Goal: Information Seeking & Learning: Learn about a topic

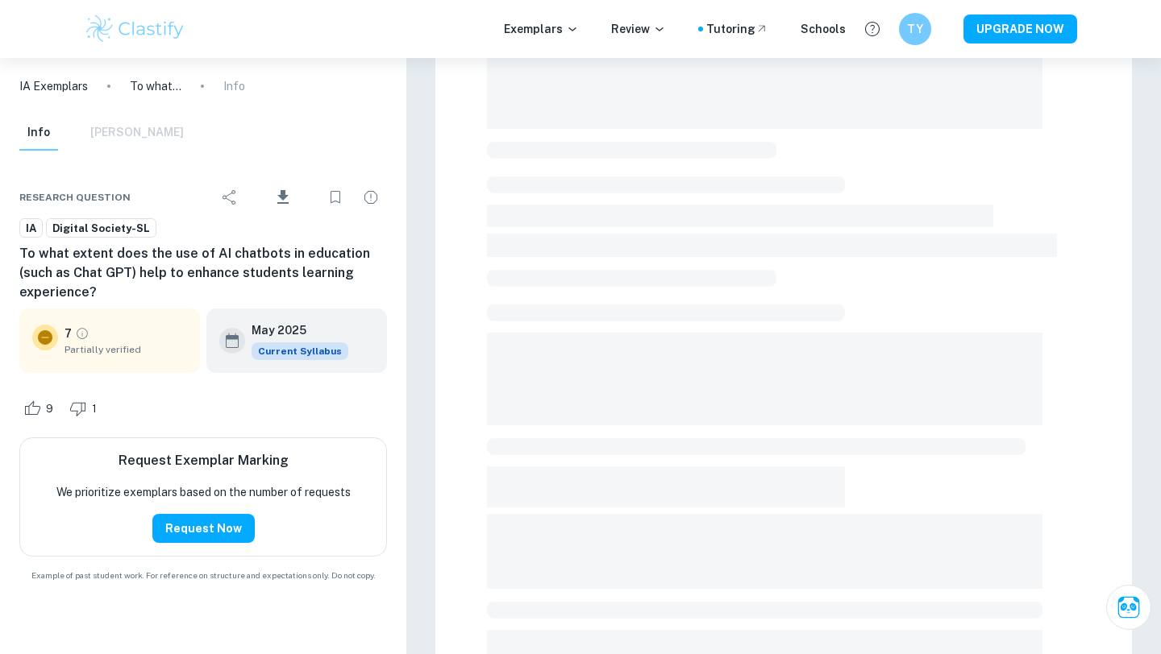
scroll to position [218, 0]
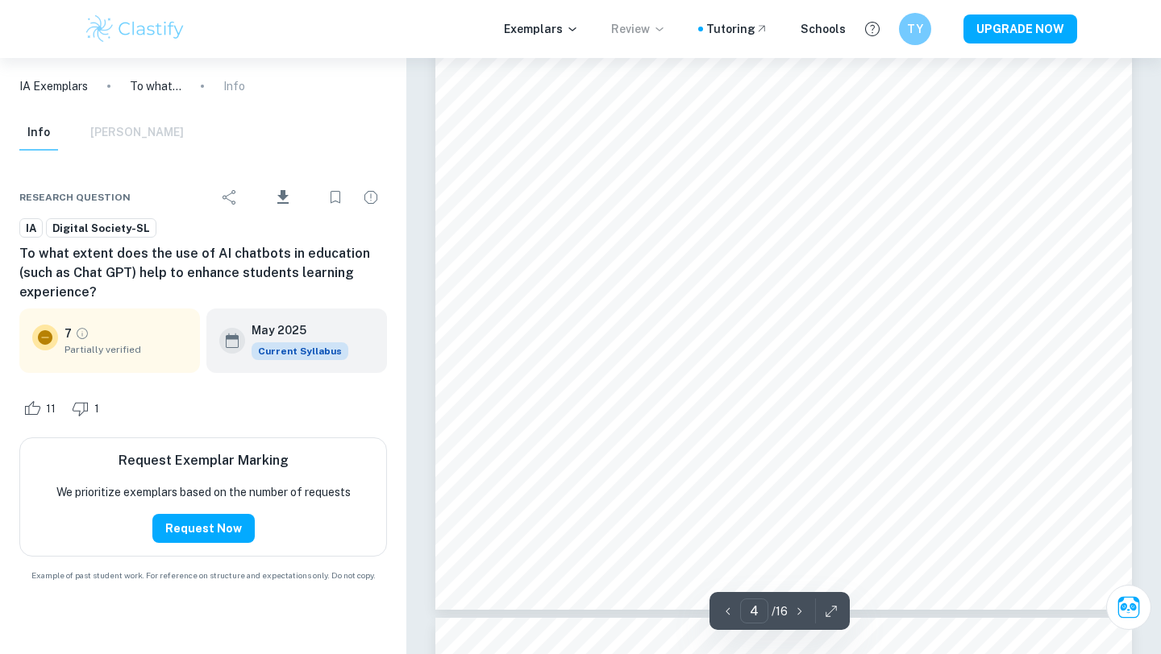
scroll to position [3650, 0]
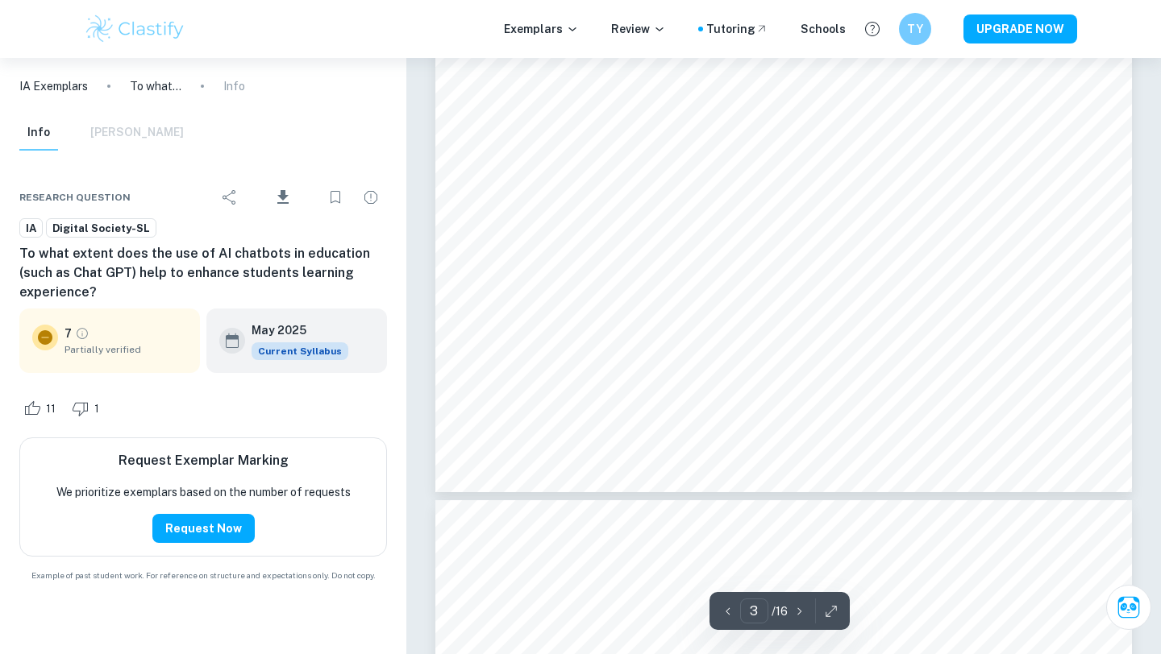
type input "4"
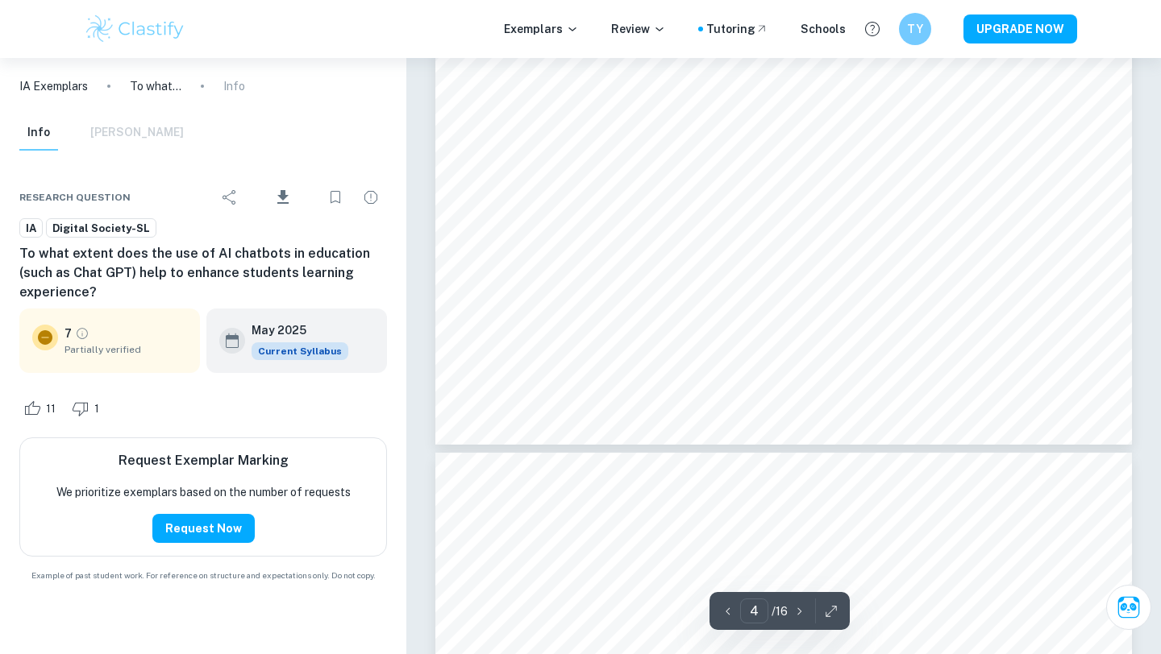
scroll to position [3815, 0]
